Goal: Task Accomplishment & Management: Complete application form

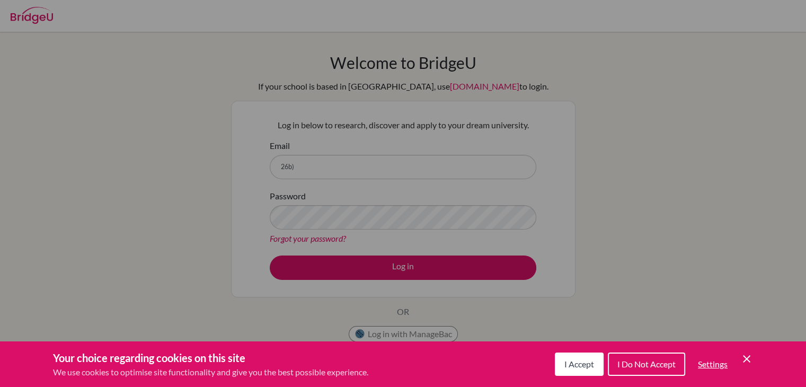
click at [738, 364] on div "I Accept I Do Not Accept Settings Cookie Control Close Icon" at bounding box center [654, 364] width 198 height 28
click at [739, 363] on div "I Accept I Do Not Accept Settings Cookie Control Close Icon" at bounding box center [654, 364] width 198 height 28
click at [740, 362] on icon "Cookie Control Close Icon" at bounding box center [746, 358] width 13 height 13
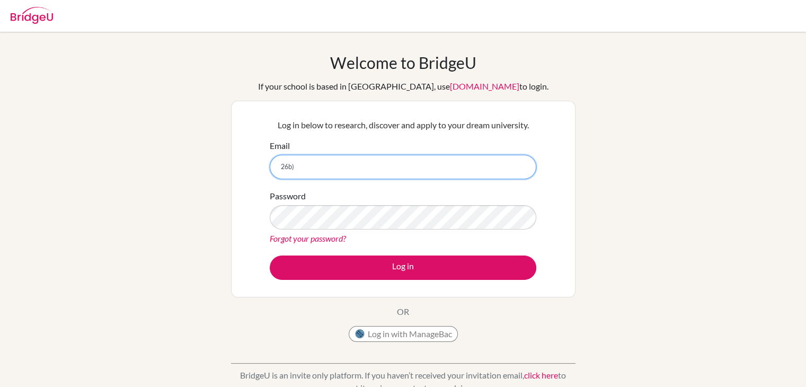
click at [363, 170] on input "26b)" at bounding box center [403, 167] width 267 height 24
type input "[EMAIL_ADDRESS][DOMAIN_NAME]"
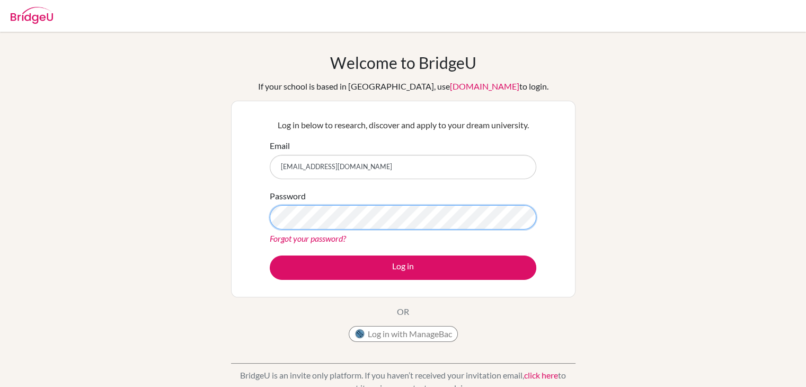
click at [270, 255] on button "Log in" at bounding box center [403, 267] width 267 height 24
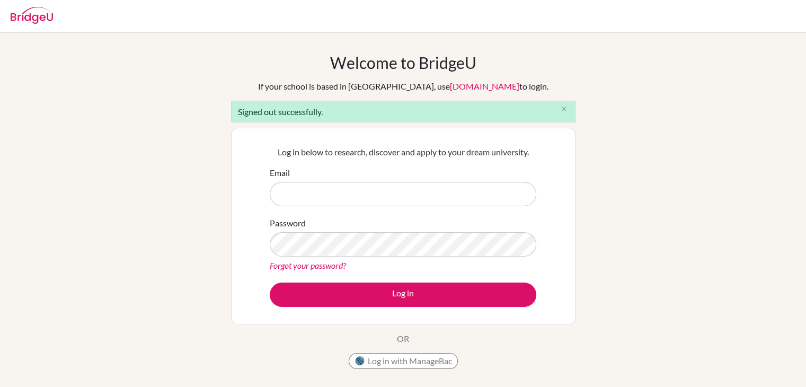
click at [391, 209] on form "Email Password Forgot your password? Log in" at bounding box center [403, 236] width 267 height 140
click at [392, 193] on input "Email" at bounding box center [403, 194] width 267 height 24
